Goal: Information Seeking & Learning: Find specific fact

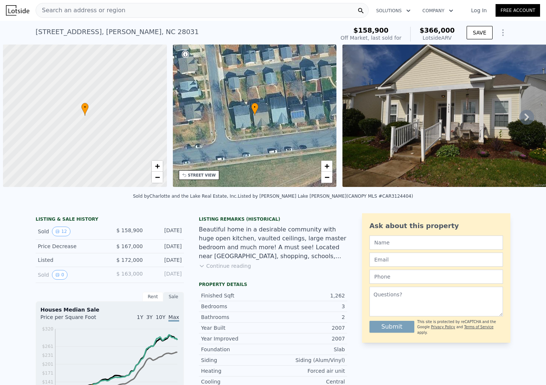
scroll to position [0, 3]
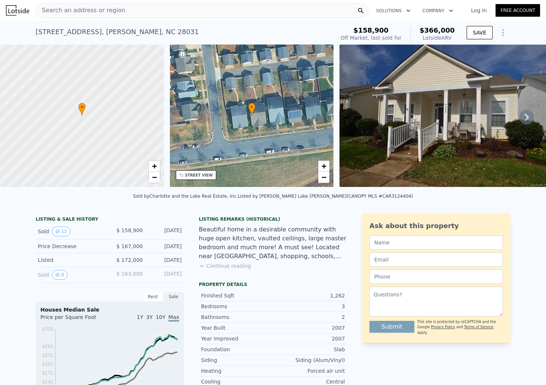
type input "1270"
type input "6098"
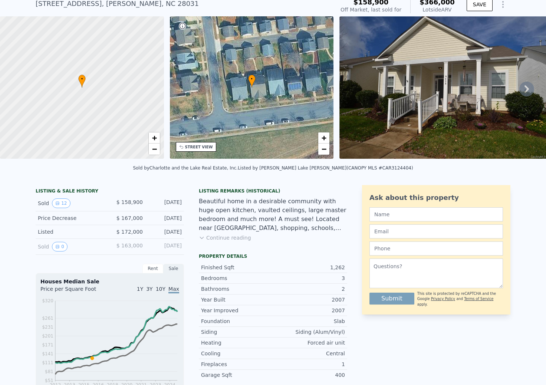
scroll to position [0, 0]
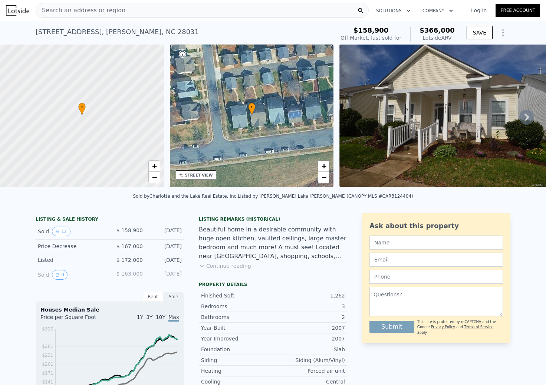
click at [127, 12] on div "Search an address or region" at bounding box center [202, 10] width 333 height 15
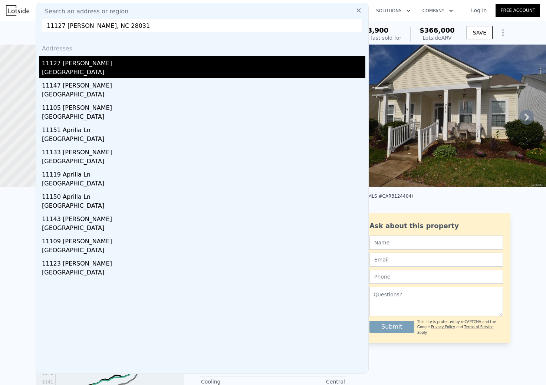
type input "11127 [PERSON_NAME], NC 28031"
click at [89, 66] on div "11127 [PERSON_NAME]" at bounding box center [204, 62] width 324 height 12
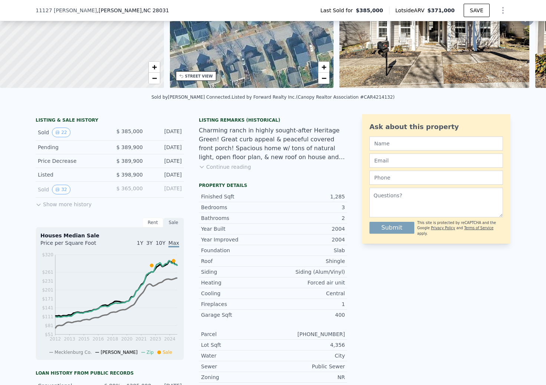
scroll to position [97, 0]
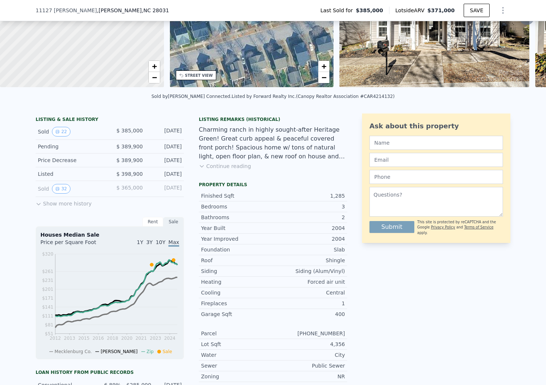
click at [62, 203] on button "Show more history" at bounding box center [64, 202] width 56 height 10
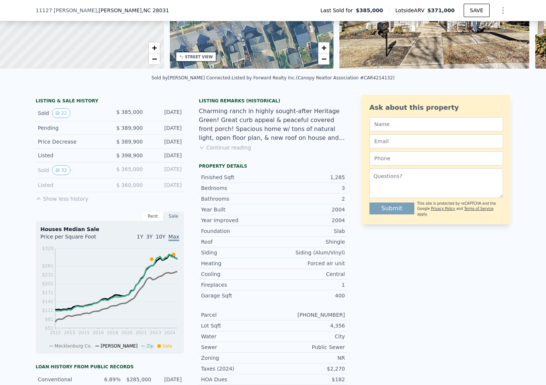
scroll to position [119, 0]
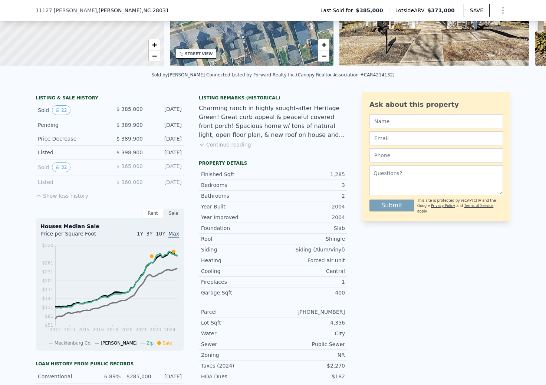
click at [207, 147] on button "Continue reading" at bounding box center [225, 144] width 52 height 7
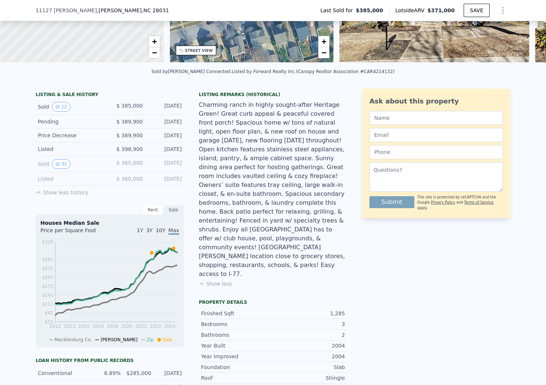
scroll to position [122, 0]
drag, startPoint x: 145, startPoint y: 148, endPoint x: 122, endPoint y: 148, distance: 23.4
click at [122, 148] on div "Listed $ 398,900 [DATE]" at bounding box center [110, 150] width 148 height 14
copy span "398,900"
click at [138, 119] on span "$ 389,900" at bounding box center [130, 122] width 26 height 6
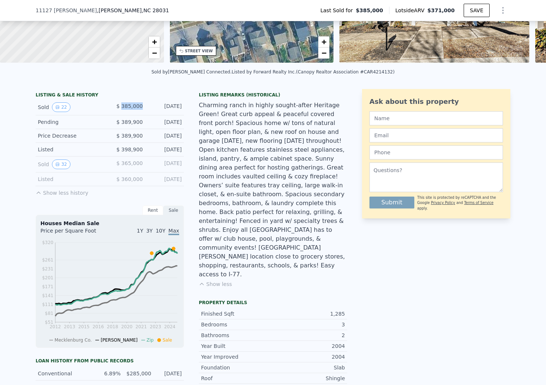
drag, startPoint x: 143, startPoint y: 105, endPoint x: 122, endPoint y: 104, distance: 20.0
click at [122, 104] on span "$ 385,000" at bounding box center [130, 106] width 26 height 6
copy span "385,000"
